Goal: Task Accomplishment & Management: Manage account settings

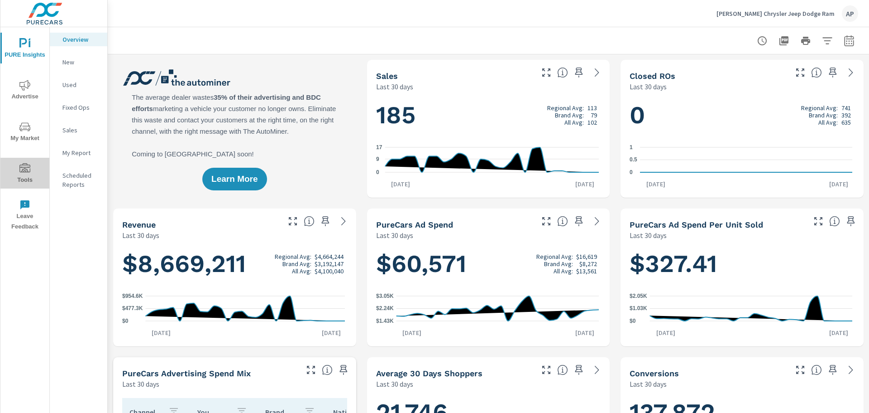
click at [25, 174] on span "Tools" at bounding box center [24, 174] width 43 height 22
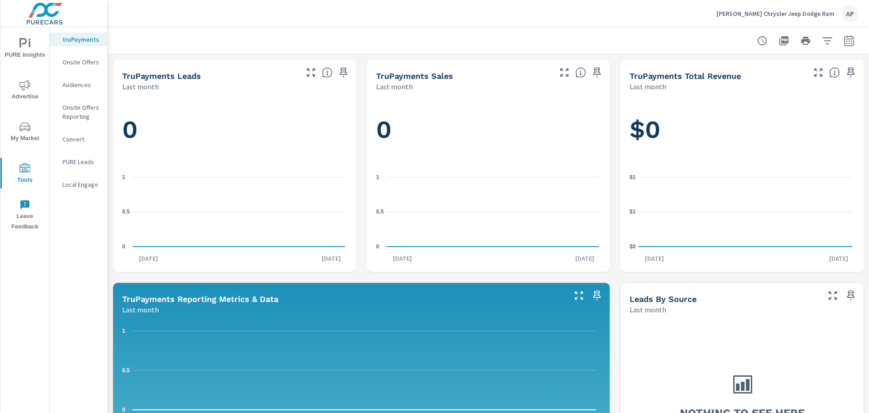
click at [79, 62] on p "Onsite Offers" at bounding box center [81, 62] width 38 height 9
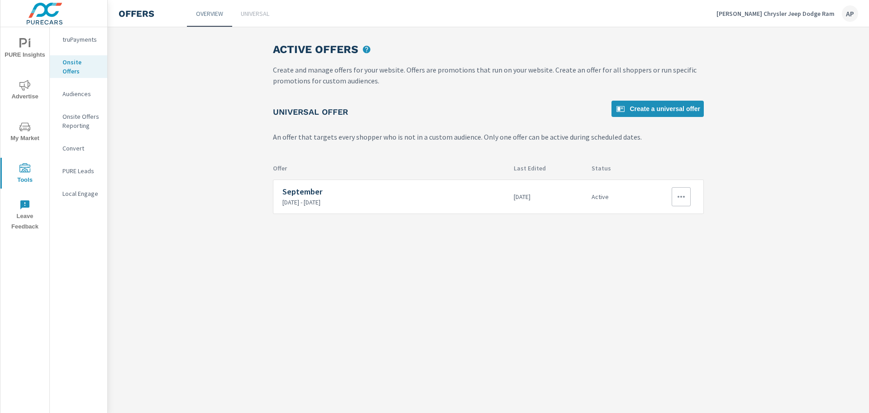
click at [392, 203] on p "[DATE] - [DATE]" at bounding box center [395, 202] width 224 height 8
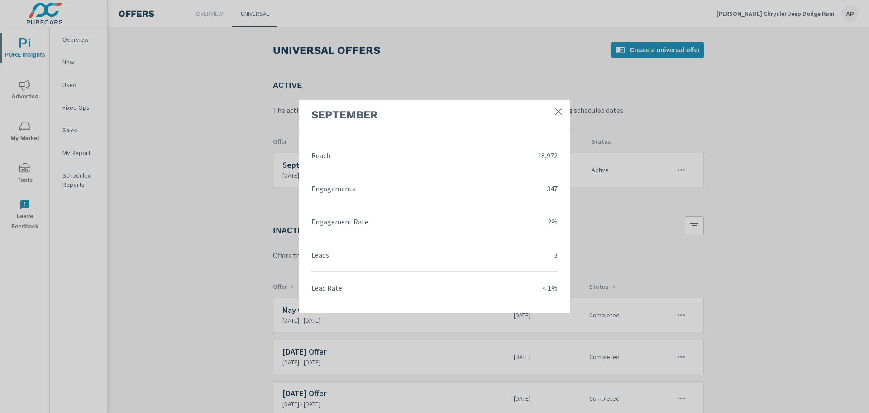
click at [558, 114] on icon at bounding box center [558, 111] width 9 height 9
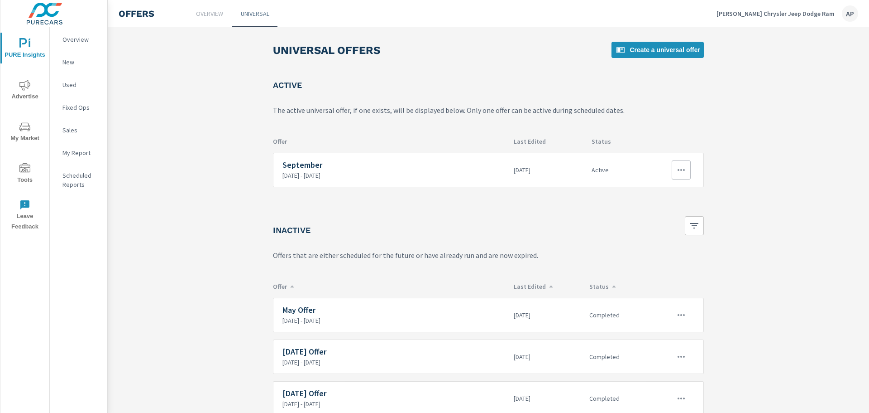
click at [341, 171] on p "[DATE] - [DATE]" at bounding box center [395, 175] width 224 height 8
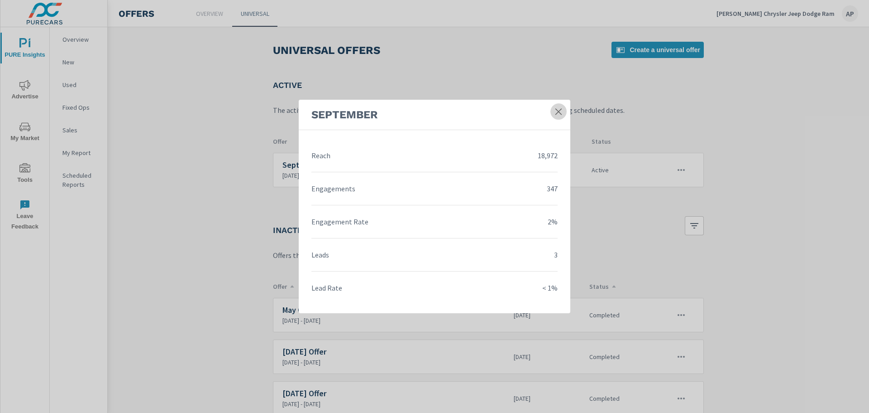
click at [557, 115] on icon at bounding box center [558, 111] width 9 height 9
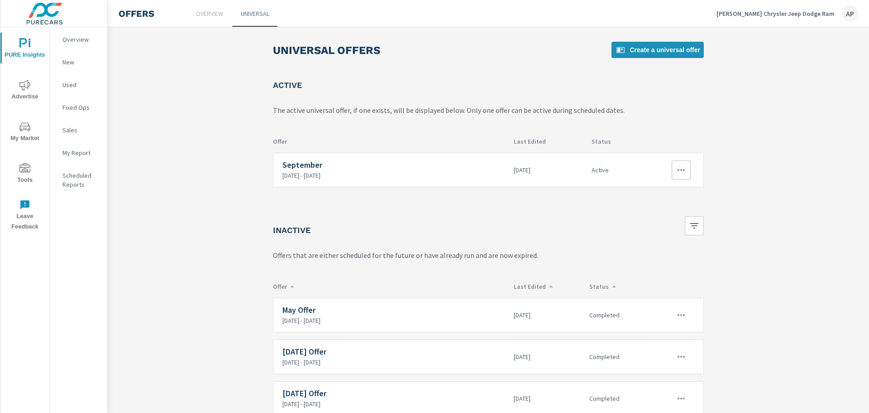
click at [681, 171] on icon "button" at bounding box center [681, 169] width 11 height 11
click at [664, 192] on link "Edit" at bounding box center [663, 191] width 50 height 22
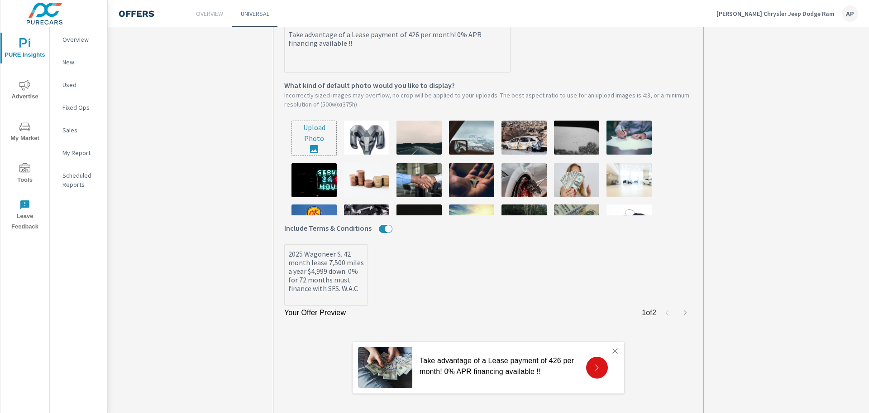
scroll to position [327, 0]
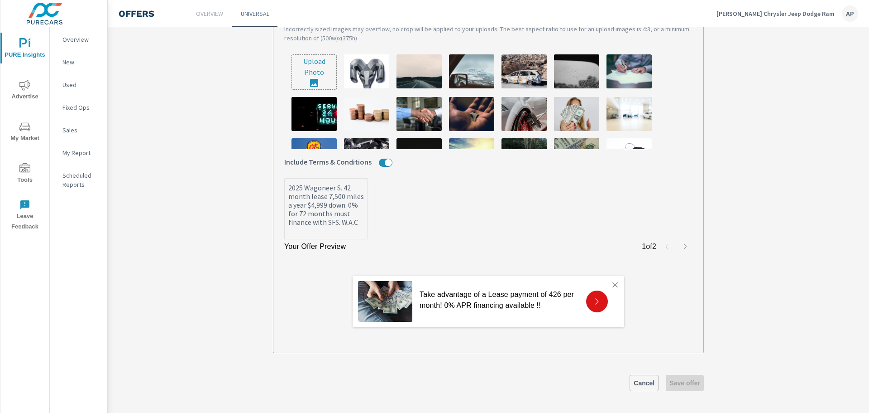
type textarea "x"
click at [339, 229] on textarea "2025 Wagoneer S. 42 month lease 7,500 miles a year $4,999 down. 0% for 72 month…" at bounding box center [326, 209] width 83 height 59
click at [310, 224] on textarea "2025 Wagoneer S. 42 month lease 7,500 miles a year $4,999 down. 0% for 72 month…" at bounding box center [326, 209] width 83 height 59
type textarea "x"
type textarea "2025 Wagoneer S. 42 month lease 7,500 miles a year $4,999 down. 0% for 72 month…"
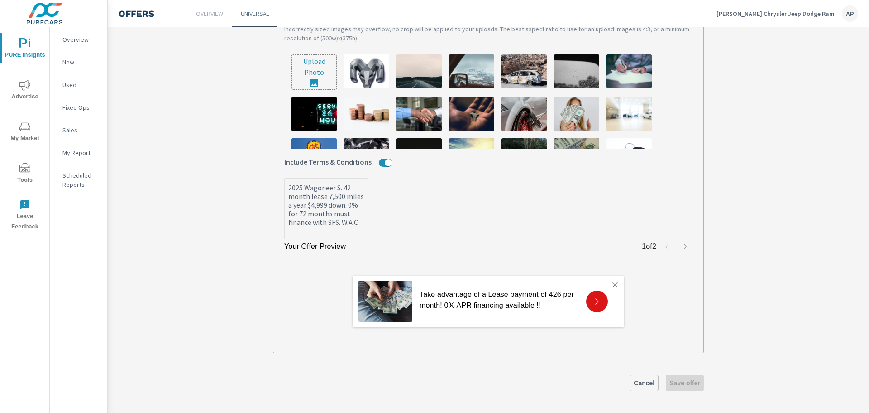
type textarea "x"
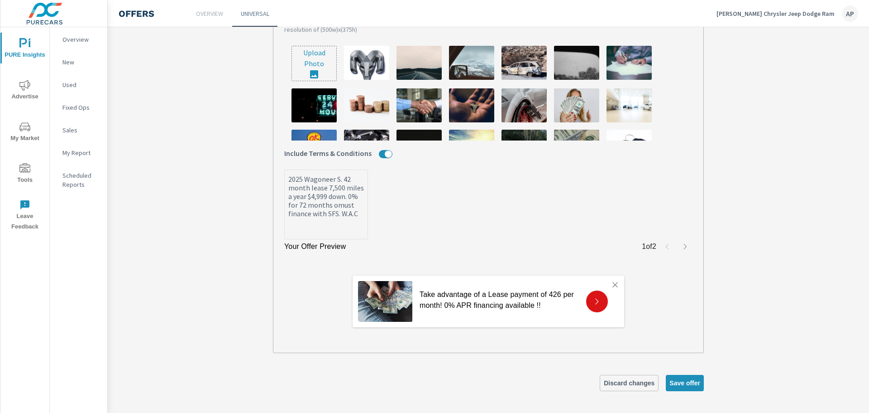
type textarea "x"
type textarea "2025 Wagoneer S. 42 month lease 7,500 miles a year $4,999 down. 0% for 72 month…"
type textarea "x"
type textarea "2025 Wagoneer S. 42 month lease 7,500 miles a year $4,999 down. 0% for 72 month…"
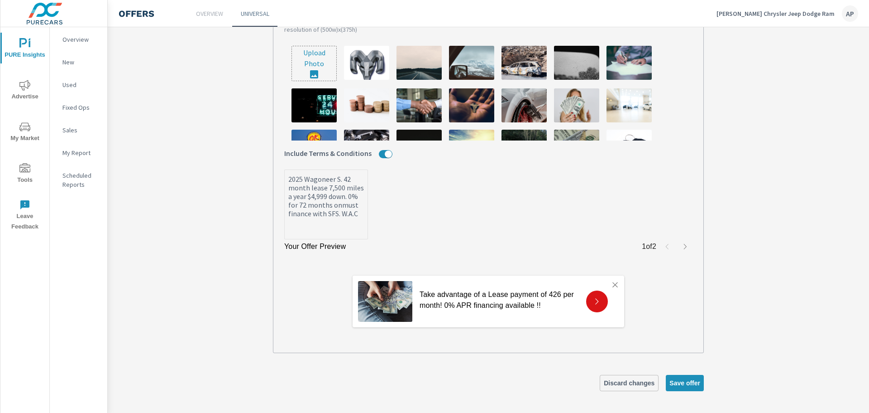
type textarea "x"
type textarea "2025 Wagoneer S. 42 month lease 7,500 miles a year $4,999 down. 0% for 72 month…"
type textarea "x"
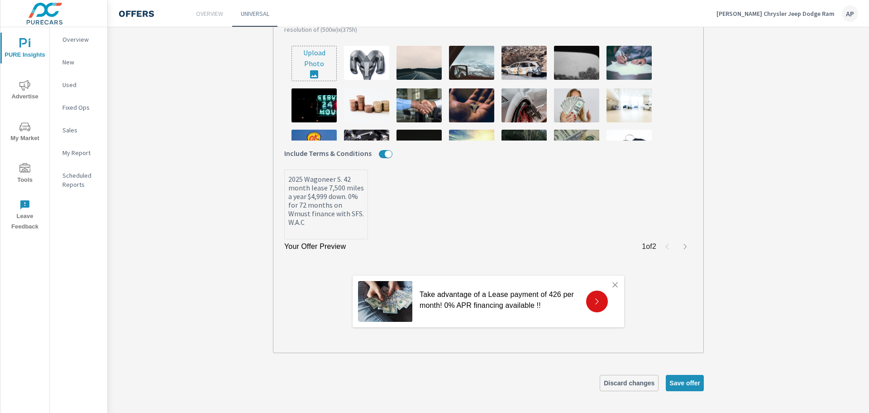
type textarea "2025 Wagoneer S. 42 month lease 7,500 miles a year $4,999 down. 0% for 72 month…"
type textarea "x"
type textarea "2025 Wagoneer S. 42 month lease 7,500 miles a year $4,999 down. 0% for 72 month…"
type textarea "x"
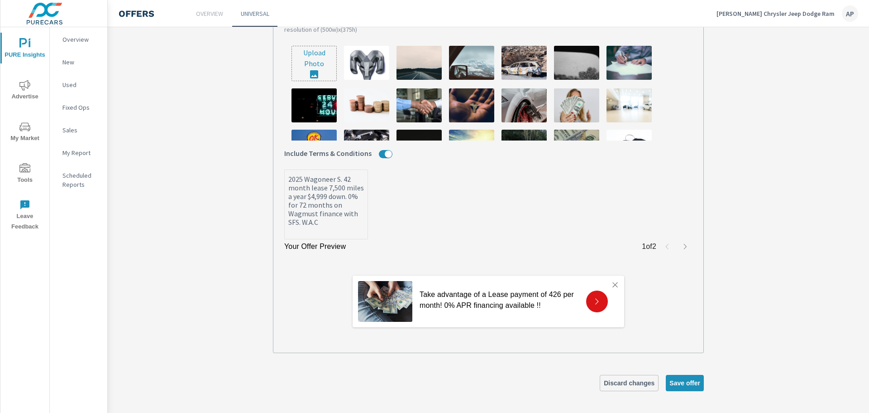
type textarea "x"
type textarea "2025 Wagoneer S. 42 month lease 7,500 miles a year $4,999 down. 0% for 72 month…"
type textarea "x"
type textarea "2025 Wagoneer S. 42 month lease 7,500 miles a year $4,999 down. 0% for 72 month…"
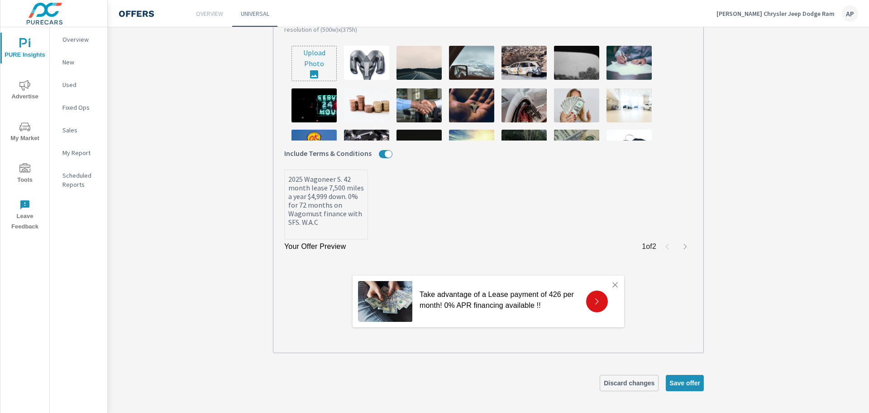
type textarea "x"
type textarea "2025 Wagoneer S. 42 month lease 7,500 miles a year $4,999 down. 0% for 72 month…"
type textarea "x"
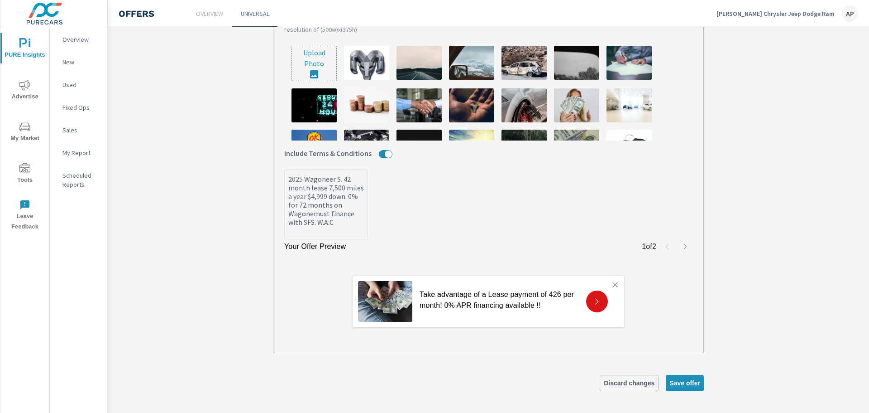
type textarea "2025 Wagoneer S. 42 month lease 7,500 miles a year $4,999 down. 0% for 72 month…"
type textarea "x"
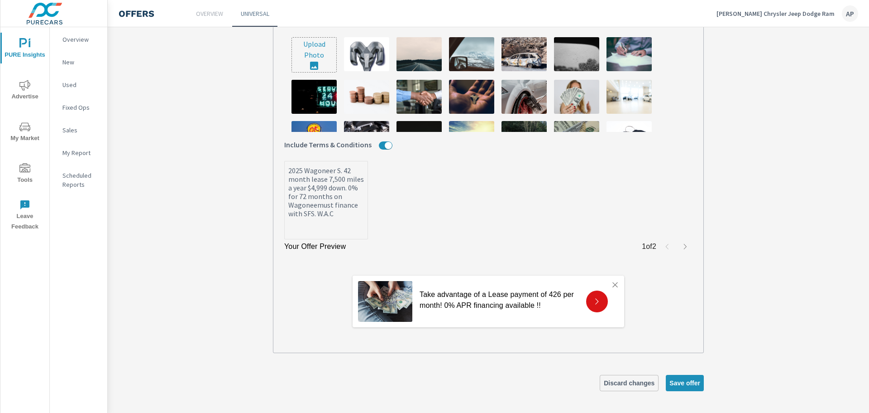
type textarea "x"
type textarea "2025 Wagoneer S. 42 month lease 7,500 miles a year $4,999 down. 0% for 72 month…"
type textarea "x"
type textarea "2025 Wagoneer S. 42 month lease 7,500 miles a year $4,999 down. 0% for 72 month…"
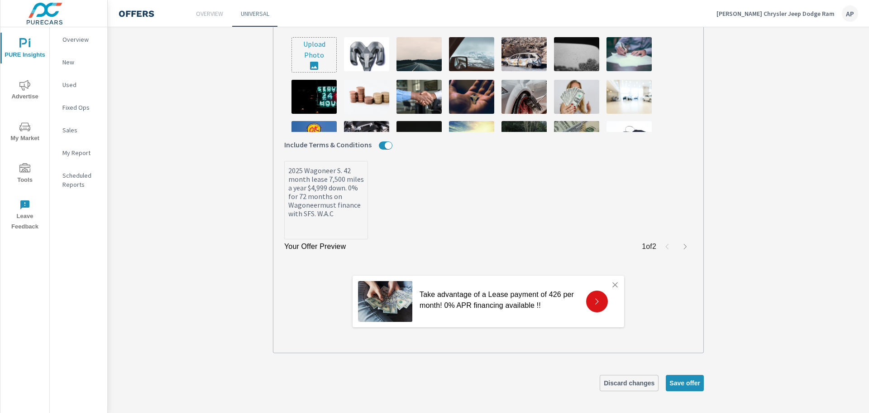
type textarea "x"
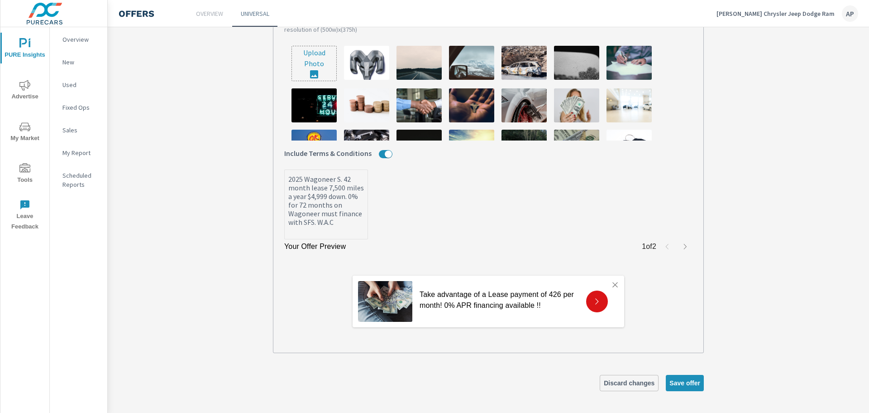
type textarea "x"
type textarea "2025 Wagoneer S. 42 month lease 7,500 miles a year $4,999 down. 0% for 72 month…"
type textarea "x"
type textarea "2025 Wagoneer S. 42 month lease 7,500 miles a year $4,999 down. 0% for 72 month…"
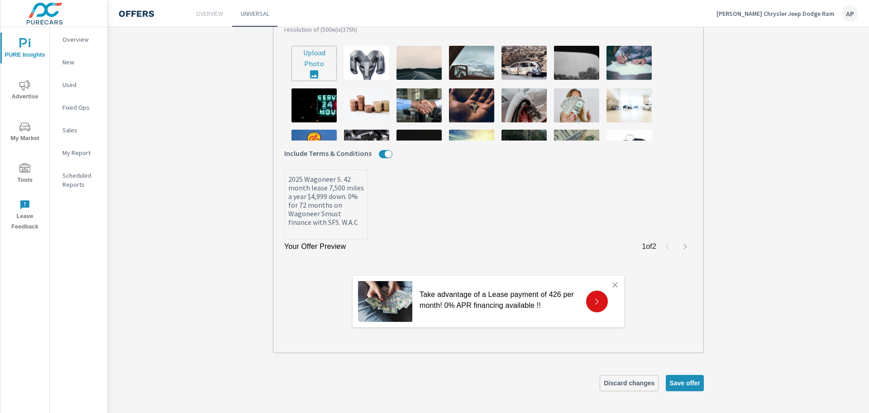
type textarea "x"
type textarea "2025 Wagoneer S. 42 month lease 7,500 miles a year $4,999 down. 0% for 72 month…"
type textarea "x"
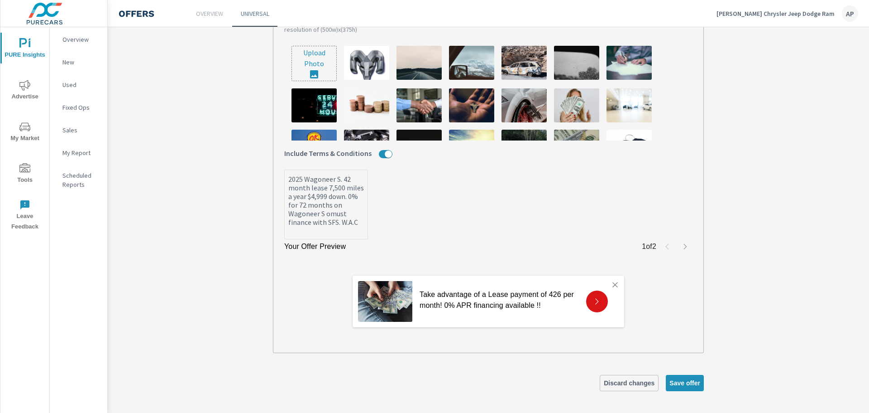
type textarea "2025 Wagoneer S. 42 month lease 7,500 miles a year $4,999 down. 0% for 72 month…"
type textarea "x"
type textarea "2025 Wagoneer S. 42 month lease 7,500 miles a year $4,999 down. 0% for 72 month…"
type textarea "x"
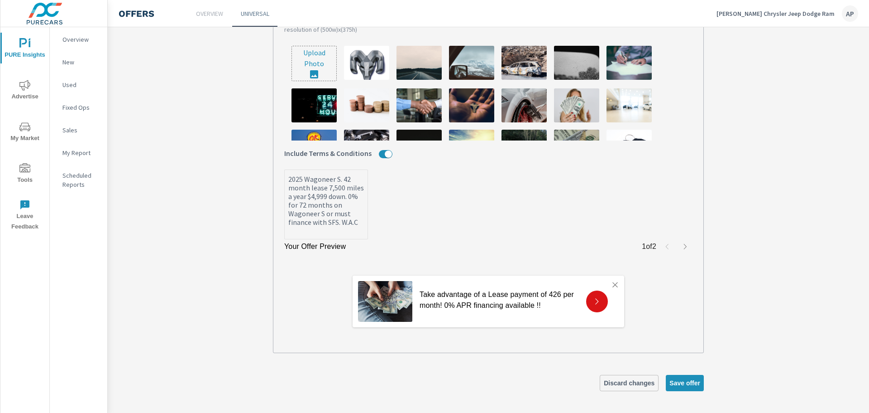
type textarea "x"
type textarea "2025 Wagoneer S. 42 month lease 7,500 miles a year $4,999 down. 0% for 72 month…"
type textarea "x"
type textarea "2025 Wagoneer S. 42 month lease 7,500 miles a year $4,999 down. 0% for 72 month…"
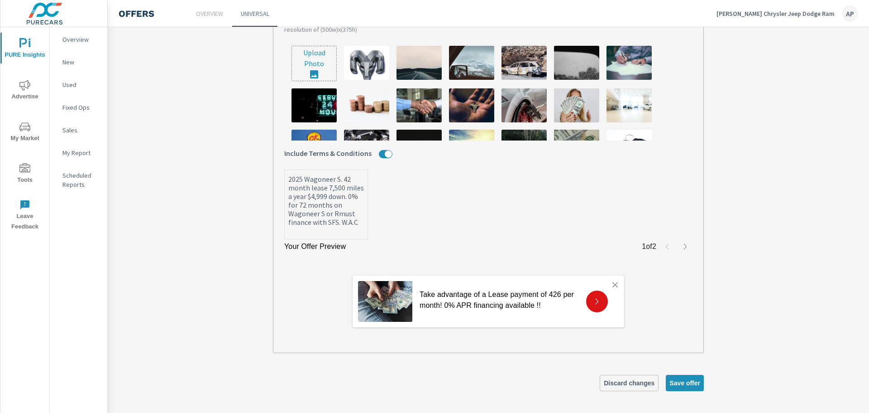
type textarea "x"
type textarea "2025 Wagoneer S. 42 month lease 7,500 miles a year $4,999 down. 0% for 72 month…"
type textarea "x"
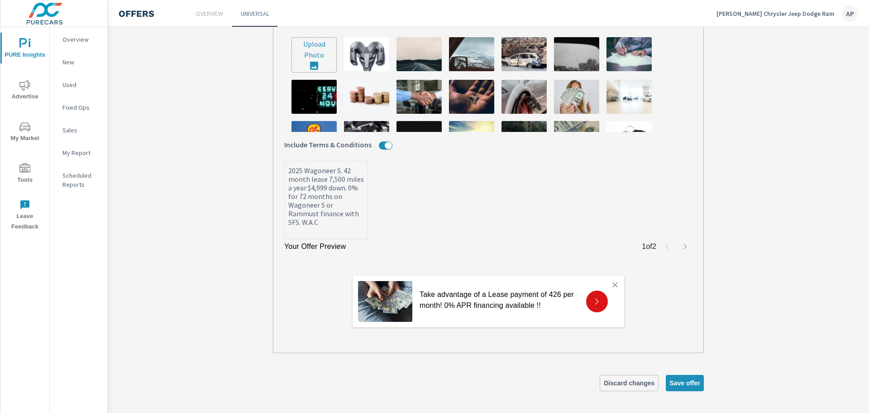
type textarea "x"
type textarea "2025 Wagoneer S. 42 month lease 7,500 miles a year $4,999 down. 0% for 72 month…"
type textarea "x"
type textarea "2025 Wagoneer S. 42 month lease 7,500 miles a year $4,999 down. 0% for 72 month…"
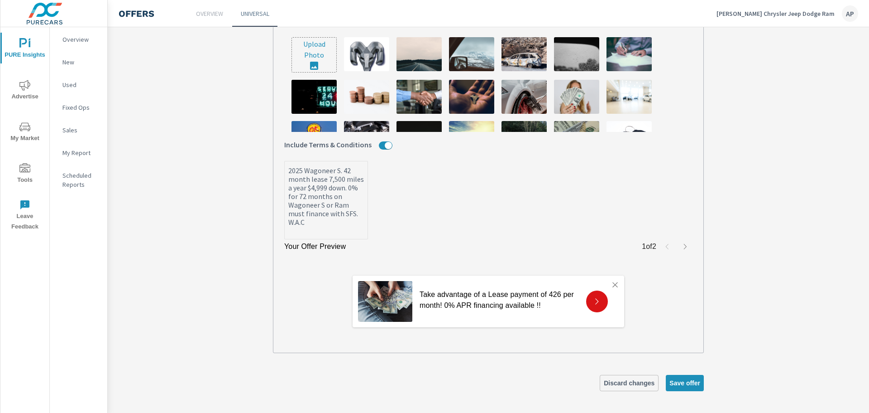
type textarea "x"
type textarea "2025 Wagoneer S. 42 month lease 7,500 miles a year $4,999 down. 0% for 72 month…"
type textarea "x"
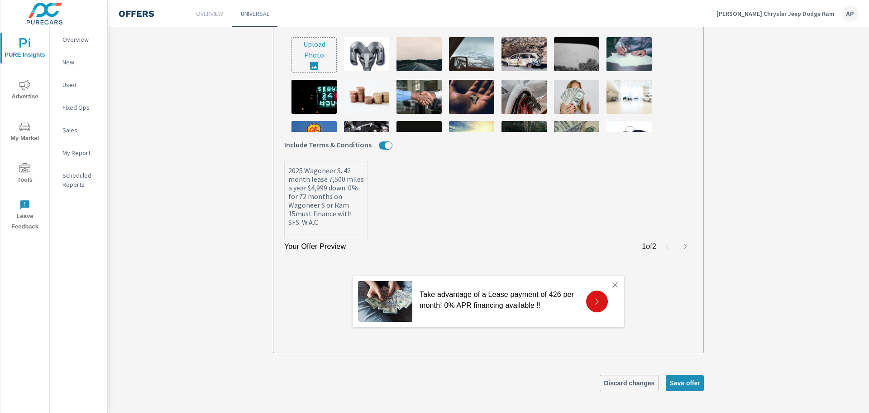
type textarea "2025 Wagoneer S. 42 month lease 7,500 miles a year $4,999 down. 0% for 72 month…"
type textarea "x"
type textarea "2025 Wagoneer S. 42 month lease 7,500 miles a year $4,999 down. 0% for 72 month…"
type textarea "x"
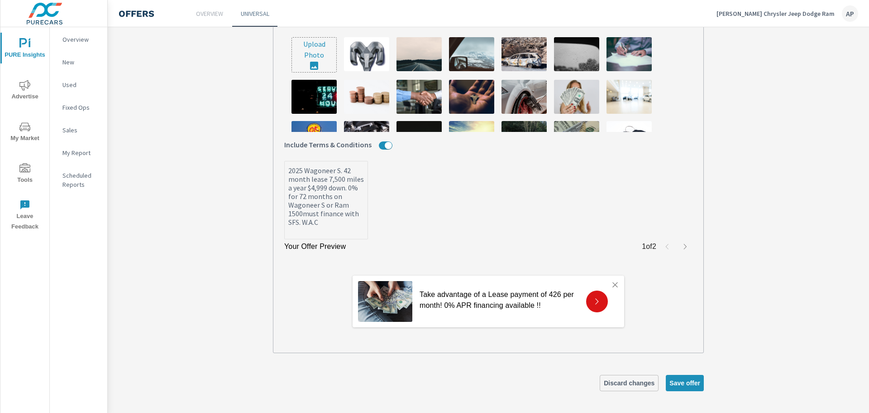
type textarea "x"
type textarea "2025 Wagoneer S. 42 month lease 7,500 miles a year $4,999 down. 0% for 72 month…"
type textarea "x"
type textarea "2025 Wagoneer S. 42 month lease 7,500 miles a year $4,999 down. 0% for 72 month…"
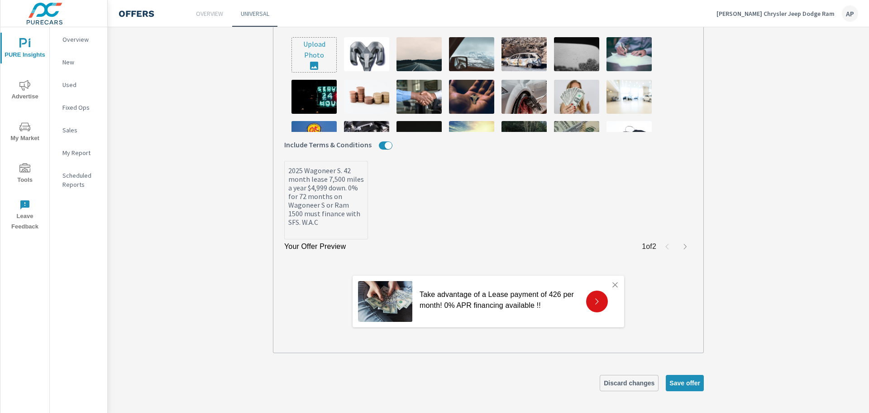
type textarea "x"
type textarea "2025 Wagoneer S. 42 month lease 7,500 miles a year $4,999 down. 0% for 72 month…"
type textarea "x"
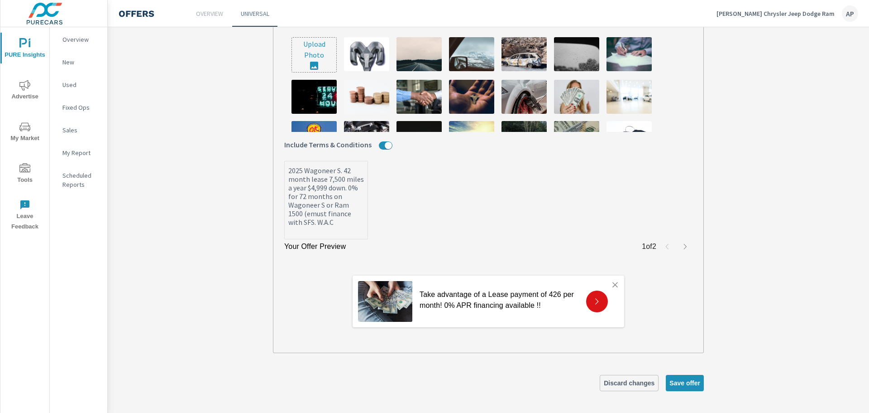
type textarea "2025 Wagoneer S. 42 month lease 7,500 miles a year $4,999 down. 0% for 72 month…"
type textarea "x"
type textarea "2025 Wagoneer S. 42 month lease 7,500 miles a year $4,999 down. 0% for 72 month…"
type textarea "x"
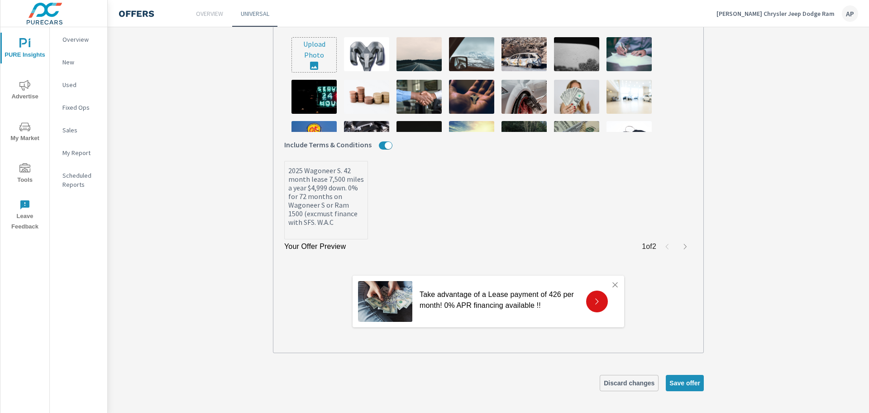
type textarea "x"
type textarea "2025 Wagoneer S. 42 month lease 7,500 miles a year $4,999 down. 0% for 72 month…"
type textarea "x"
type textarea "2025 Wagoneer S. 42 month lease 7,500 miles a year $4,999 down. 0% for 72 month…"
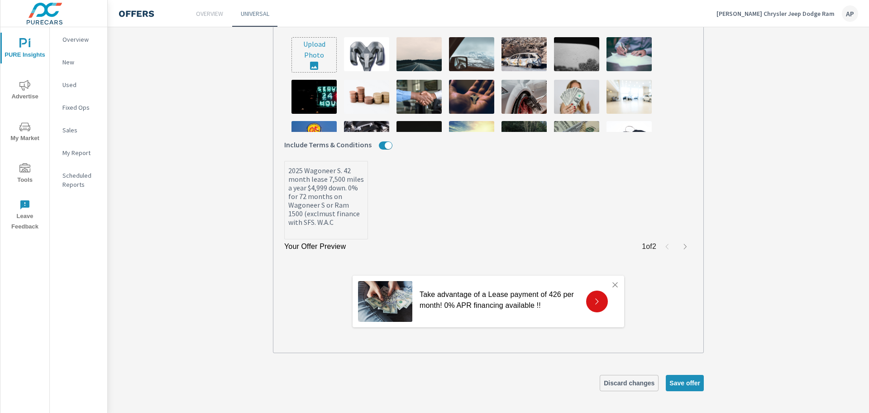
type textarea "x"
type textarea "2025 Wagoneer S. 42 month lease 7,500 miles a year $4,999 down. 0% for 72 month…"
type textarea "x"
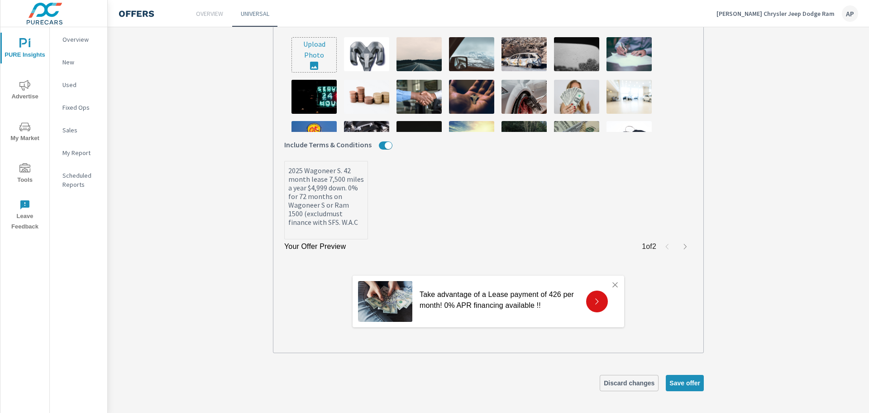
type textarea "2025 Wagoneer S. 42 month lease 7,500 miles a year $4,999 down. 0% for 72 month…"
type textarea "x"
type textarea "2025 Wagoneer S. 42 month lease 7,500 miles a year $4,999 down. 0% for 72 month…"
type textarea "x"
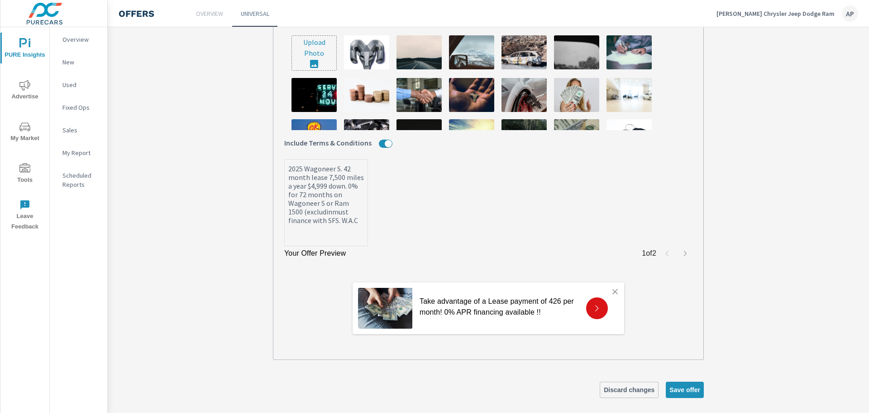
scroll to position [353, 0]
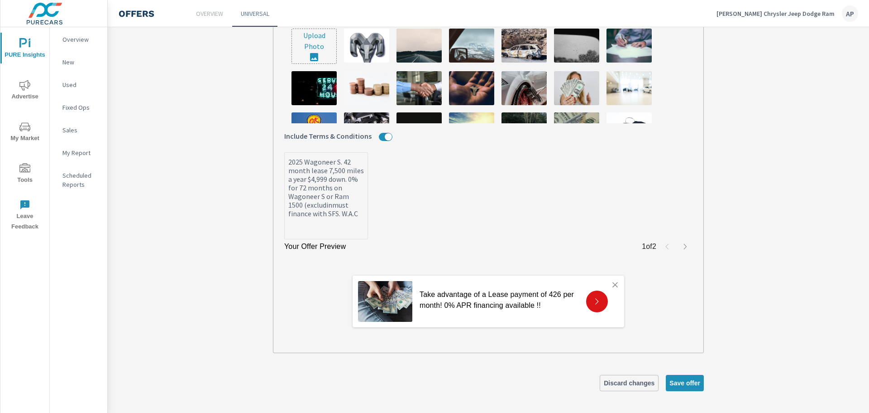
type textarea "x"
type textarea "2025 Wagoneer S. 42 month lease 7,500 miles a year $4,999 down. 0% for 72 month…"
type textarea "x"
type textarea "2025 Wagoneer S. 42 month lease 7,500 miles a year $4,999 down. 0% for 72 month…"
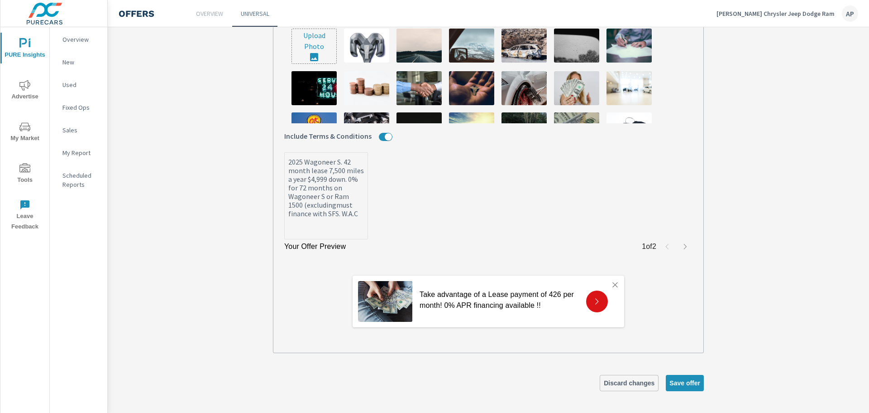
type textarea "x"
type textarea "2025 Wagoneer S. 42 month lease 7,500 miles a year $4,999 down. 0% for 72 month…"
type textarea "x"
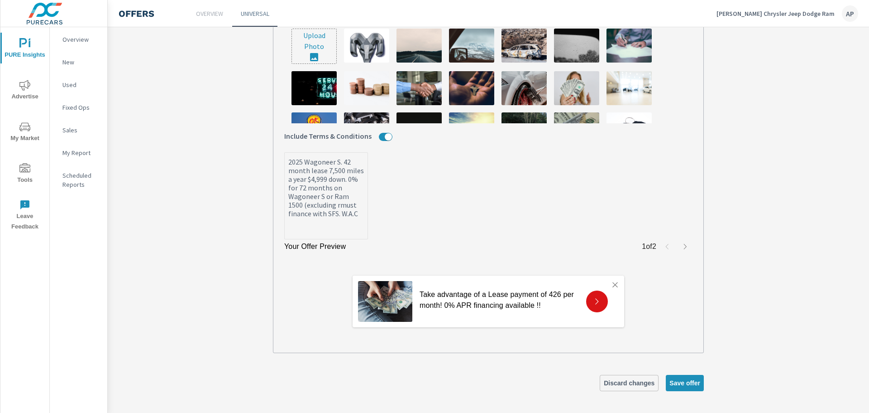
type textarea "2025 Wagoneer S. 42 month lease 7,500 miles a year $4,999 down. 0% for 72 month…"
type textarea "x"
type textarea "2025 Wagoneer S. 42 month lease 7,500 miles a year $4,999 down. 0% for 72 month…"
type textarea "x"
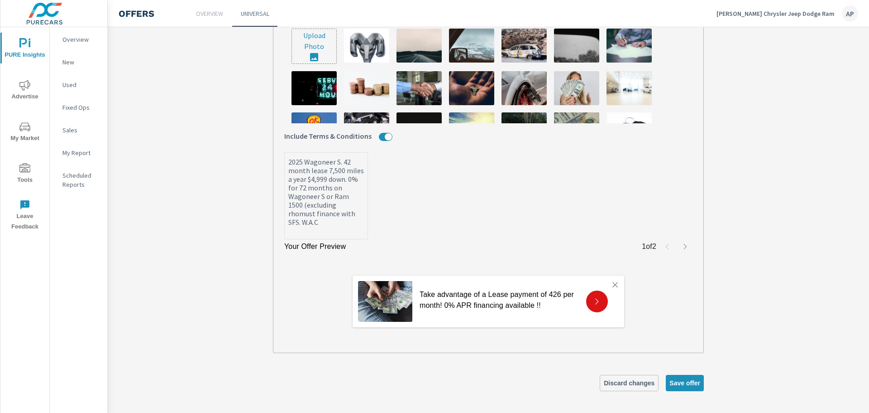
type textarea "x"
type textarea "2025 Wagoneer S. 42 month lease 7,500 miles a year $4,999 down. 0% for 72 month…"
type textarea "x"
click at [321, 213] on textarea "2025 Wagoneer S. 42 month lease 7,500 miles a year $4,999 down. 0% for 72 month…" at bounding box center [326, 196] width 83 height 85
type textarea "x"
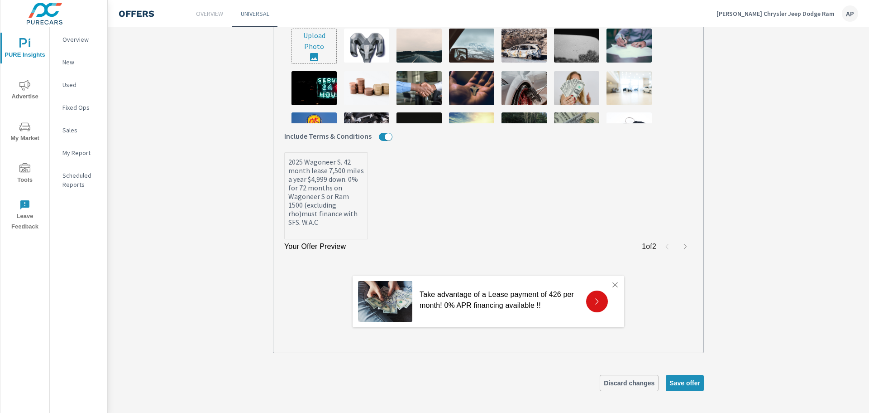
type textarea "2025 Wagoneer S. 42 month lease 7,500 miles a year $4,999 down. 0% for 72 month…"
type textarea "x"
type textarea "2025 Wagoneer S. 42 month lease 7,500 miles a year $4,999 down. 0% for 72 month…"
type textarea "x"
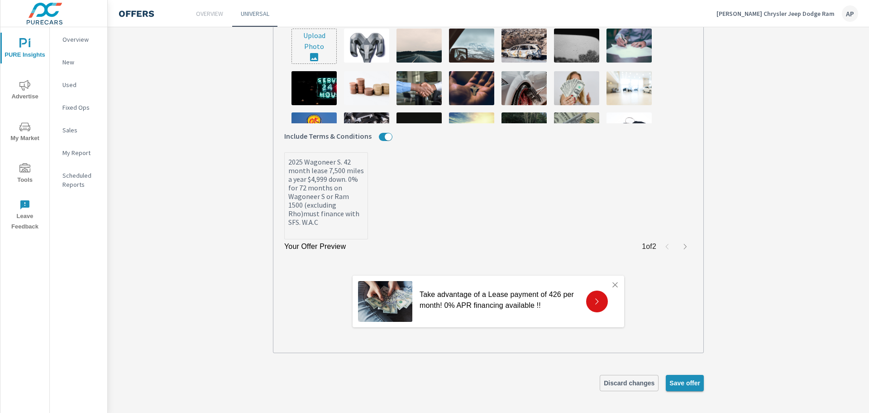
type textarea "2025 Wagoneer S. 42 month lease 7,500 miles a year $4,999 down. 0% for 72 month…"
type textarea "x"
click at [684, 382] on span "Save offer" at bounding box center [685, 383] width 31 height 8
type textarea "x"
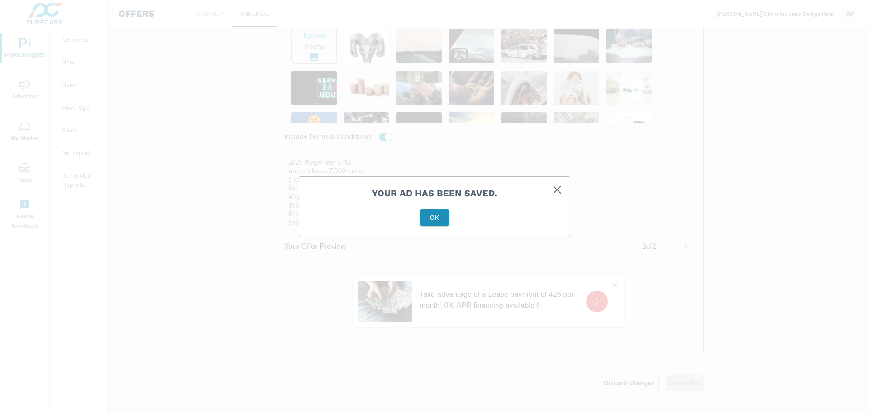
click at [427, 216] on span "OK" at bounding box center [435, 217] width 22 height 8
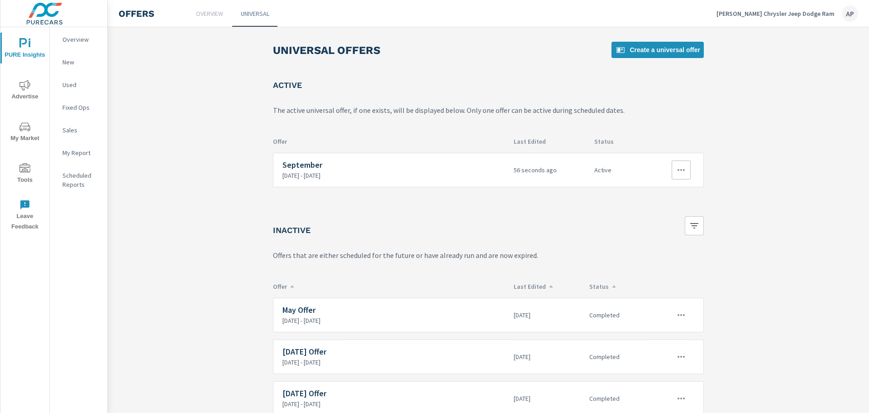
click at [677, 170] on icon "button" at bounding box center [681, 169] width 11 height 11
click at [576, 171] on div at bounding box center [434, 206] width 869 height 413
click at [332, 170] on div "September [DATE] - [DATE]" at bounding box center [395, 169] width 224 height 19
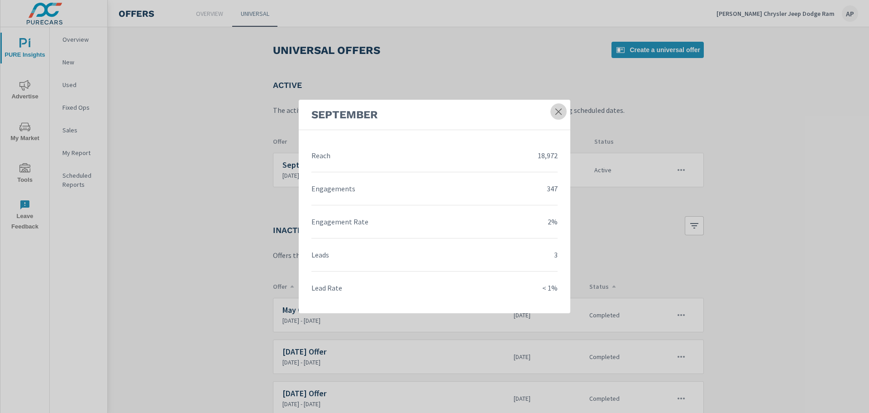
click at [557, 110] on icon at bounding box center [559, 111] width 6 height 6
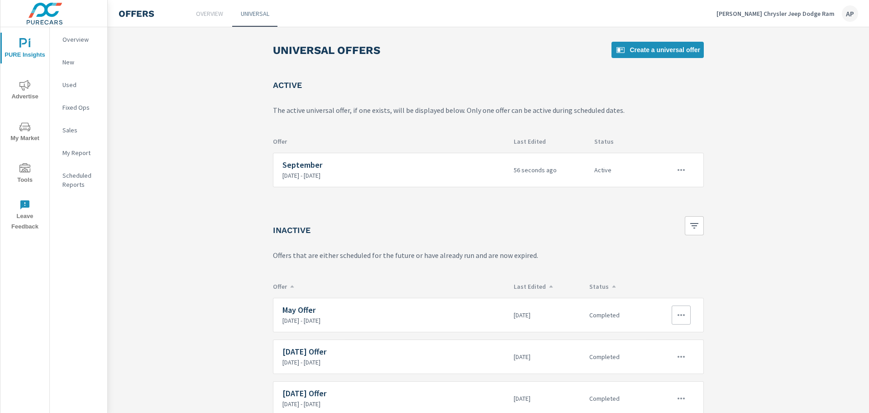
scroll to position [34, 0]
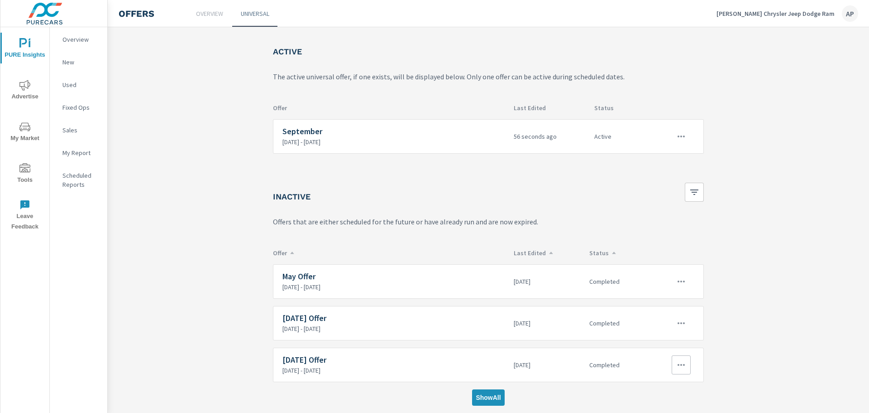
click at [445, 361] on h6 "[DATE] Offer" at bounding box center [395, 359] width 224 height 9
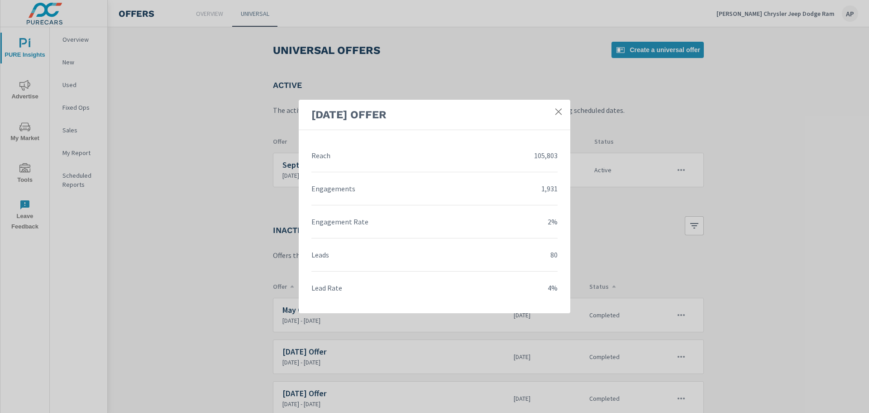
click at [558, 112] on icon at bounding box center [559, 111] width 6 height 6
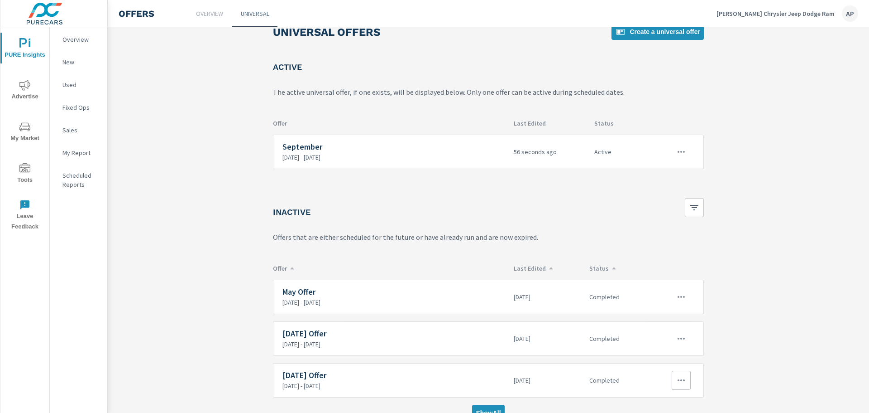
scroll to position [34, 0]
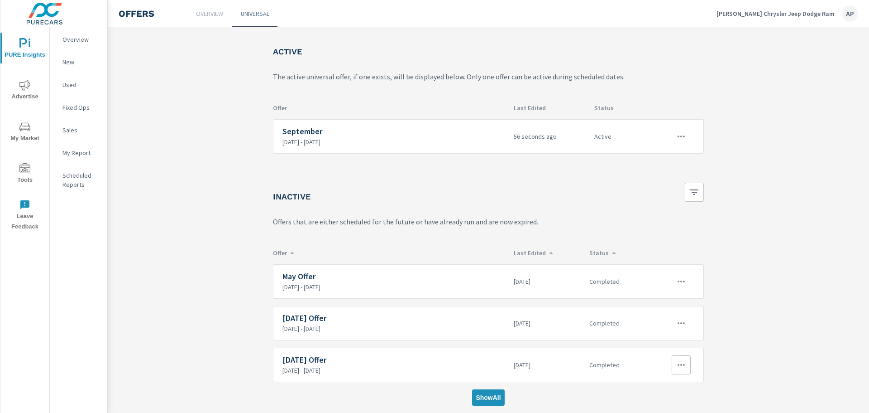
click at [676, 363] on icon "button" at bounding box center [681, 364] width 11 height 11
click at [663, 368] on link "Edit" at bounding box center [663, 372] width 50 height 22
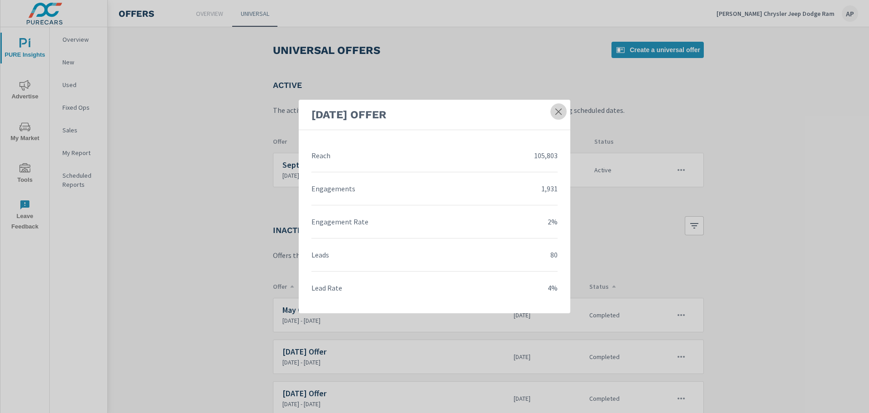
click at [561, 110] on icon at bounding box center [558, 111] width 9 height 9
